Goal: Use online tool/utility: Utilize a website feature to perform a specific function

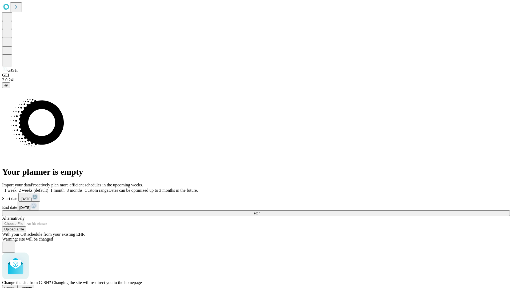
click at [32, 286] on span "Confirm" at bounding box center [26, 288] width 13 height 4
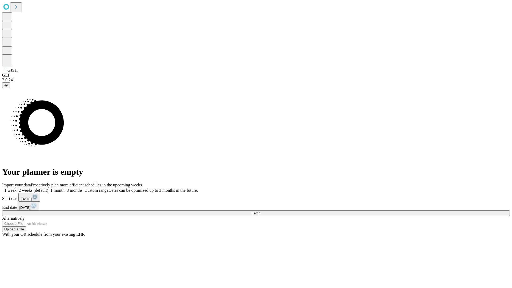
click at [17, 188] on label "1 week" at bounding box center [9, 190] width 14 height 5
click at [260, 211] on span "Fetch" at bounding box center [255, 213] width 9 height 4
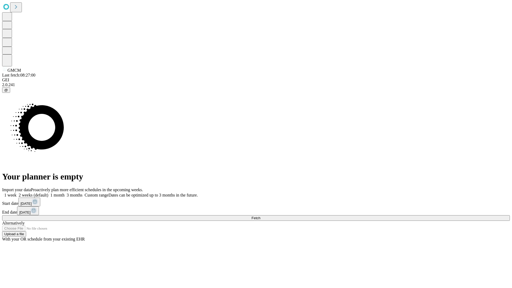
click at [17, 193] on label "1 week" at bounding box center [9, 195] width 14 height 5
click at [260, 216] on span "Fetch" at bounding box center [255, 218] width 9 height 4
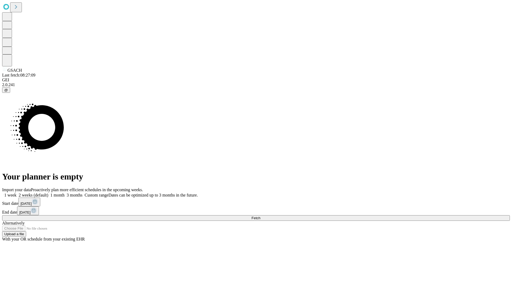
click at [17, 193] on label "1 week" at bounding box center [9, 195] width 14 height 5
click at [260, 216] on span "Fetch" at bounding box center [255, 218] width 9 height 4
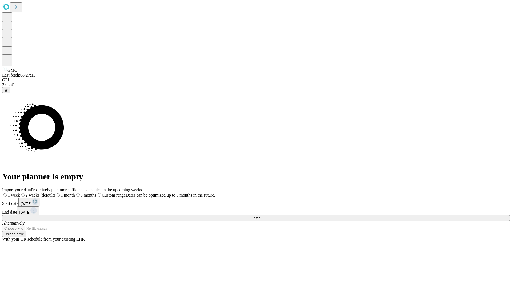
click at [260, 216] on span "Fetch" at bounding box center [255, 218] width 9 height 4
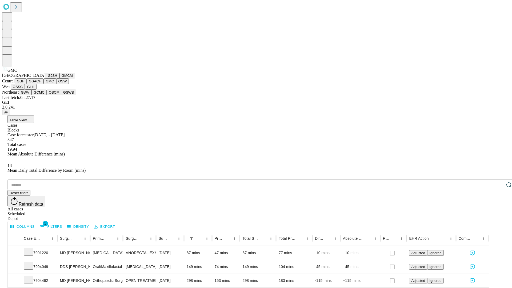
click at [56, 84] on button "OSW" at bounding box center [62, 81] width 13 height 6
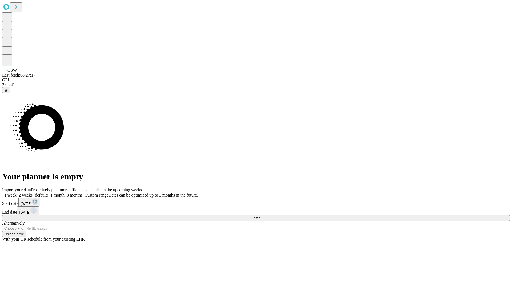
click at [17, 193] on label "1 week" at bounding box center [9, 195] width 14 height 5
click at [260, 216] on span "Fetch" at bounding box center [255, 218] width 9 height 4
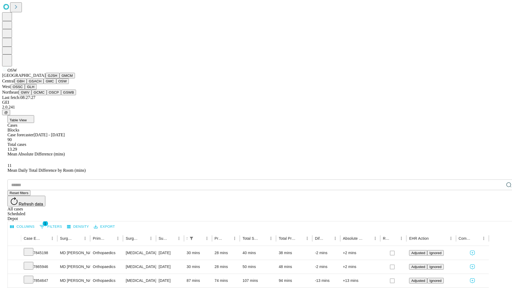
click at [25, 90] on button "OSSC" at bounding box center [18, 87] width 14 height 6
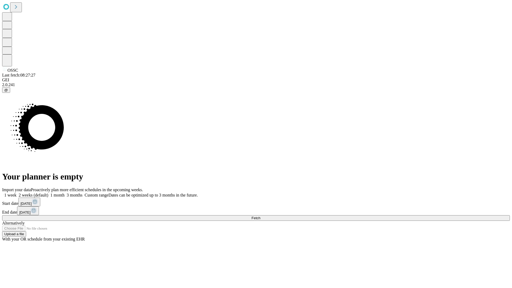
click at [17, 193] on label "1 week" at bounding box center [9, 195] width 14 height 5
click at [260, 216] on span "Fetch" at bounding box center [255, 218] width 9 height 4
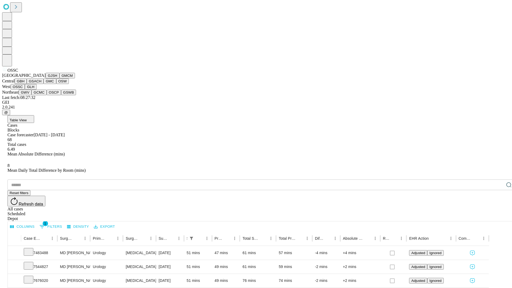
click at [36, 90] on button "GLH" at bounding box center [30, 87] width 11 height 6
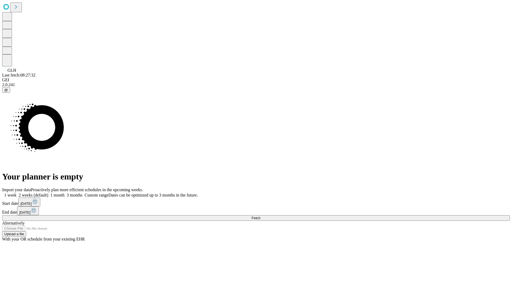
click at [17, 193] on label "1 week" at bounding box center [9, 195] width 14 height 5
click at [260, 216] on span "Fetch" at bounding box center [255, 218] width 9 height 4
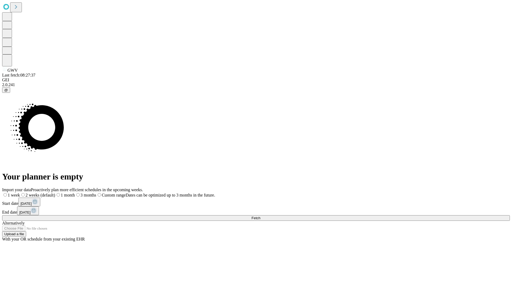
click at [20, 193] on label "1 week" at bounding box center [11, 195] width 18 height 5
click at [260, 216] on span "Fetch" at bounding box center [255, 218] width 9 height 4
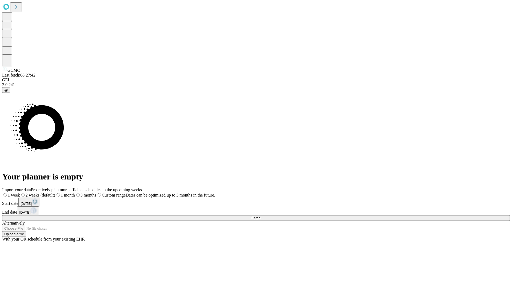
click at [260, 216] on span "Fetch" at bounding box center [255, 218] width 9 height 4
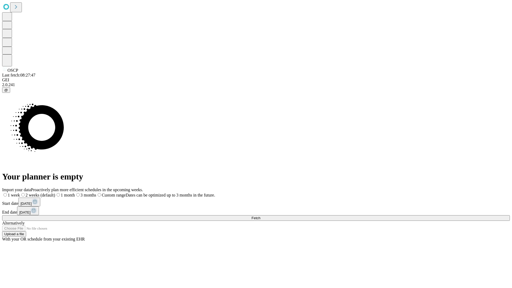
click at [260, 216] on span "Fetch" at bounding box center [255, 218] width 9 height 4
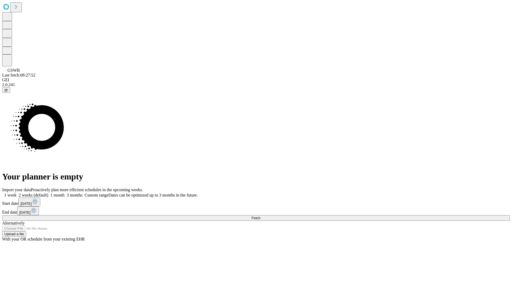
click at [17, 193] on label "1 week" at bounding box center [9, 195] width 14 height 5
click at [260, 216] on span "Fetch" at bounding box center [255, 218] width 9 height 4
